Goal: Information Seeking & Learning: Learn about a topic

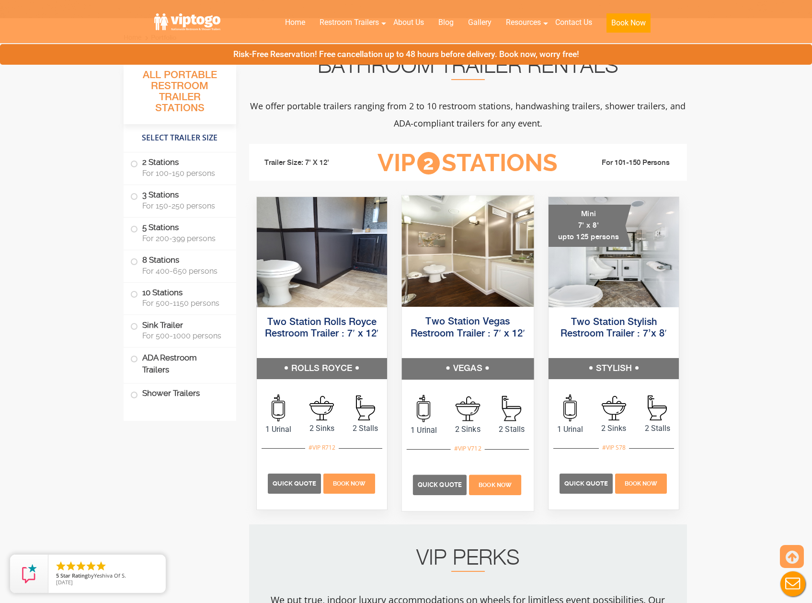
scroll to position [334, 0]
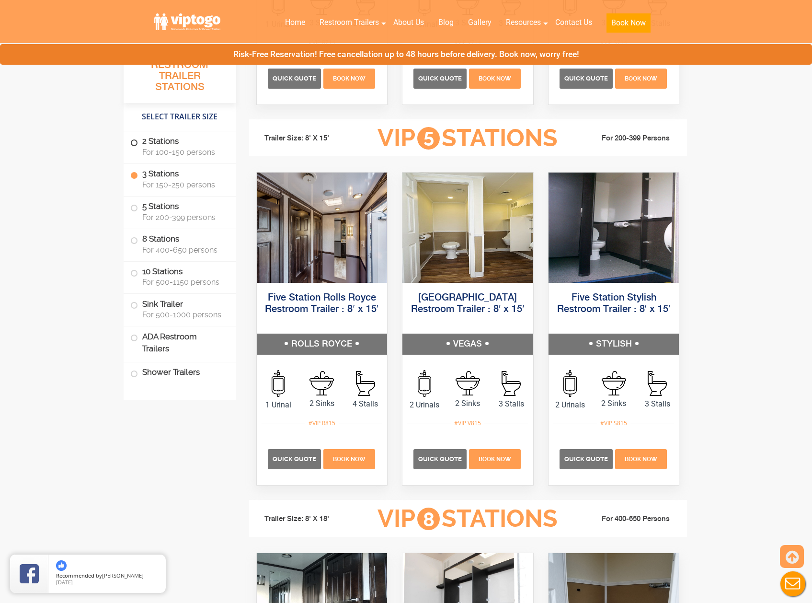
click at [158, 148] on span "For 100-150 persons" at bounding box center [183, 152] width 82 height 9
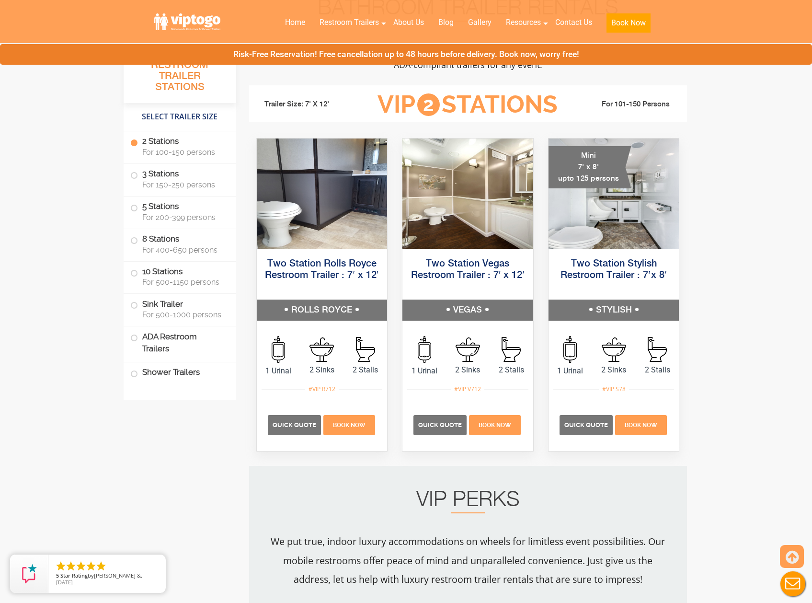
scroll to position [389, 0]
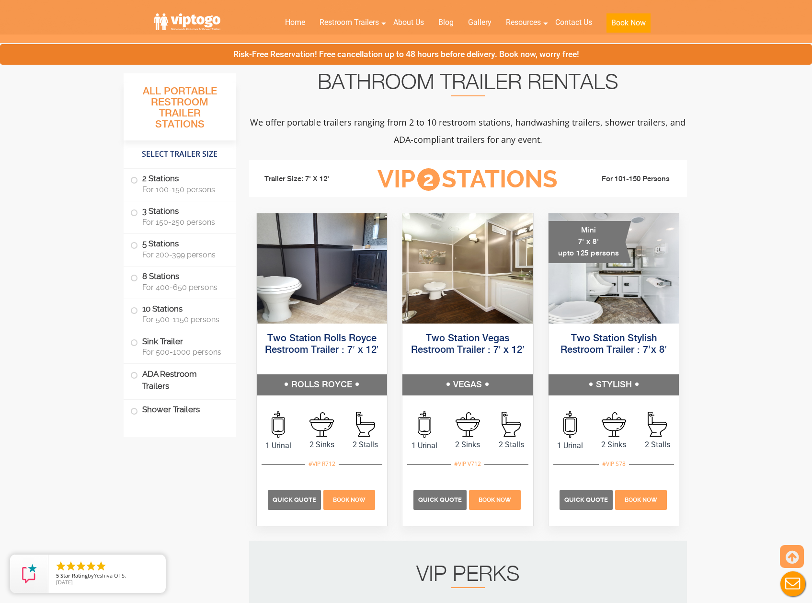
scroll to position [322, 0]
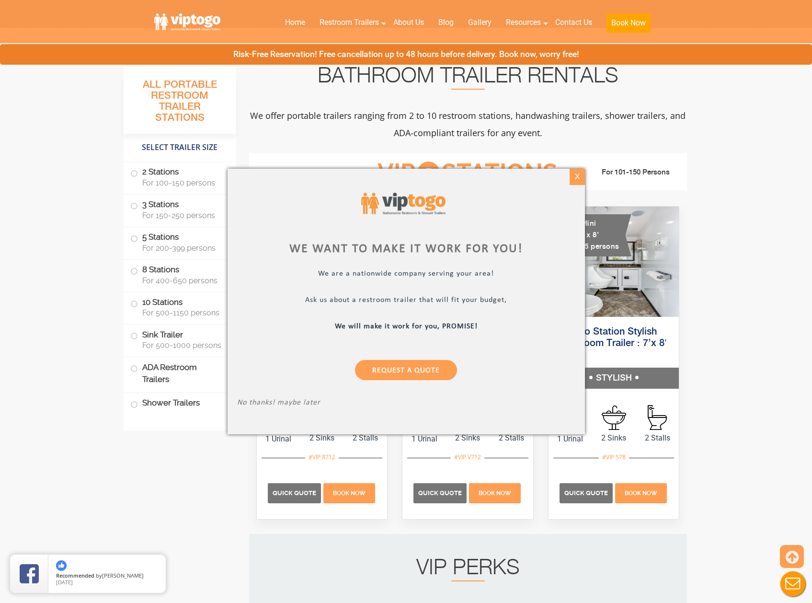
click at [580, 174] on div "X" at bounding box center [577, 177] width 15 height 16
